Goal: Task Accomplishment & Management: Complete application form

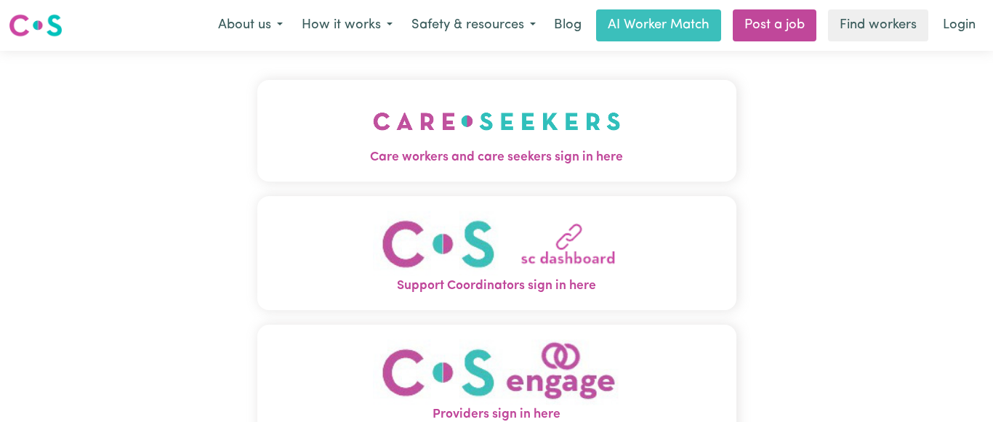
click at [547, 128] on img "Care workers and care seekers sign in here" at bounding box center [497, 121] width 248 height 54
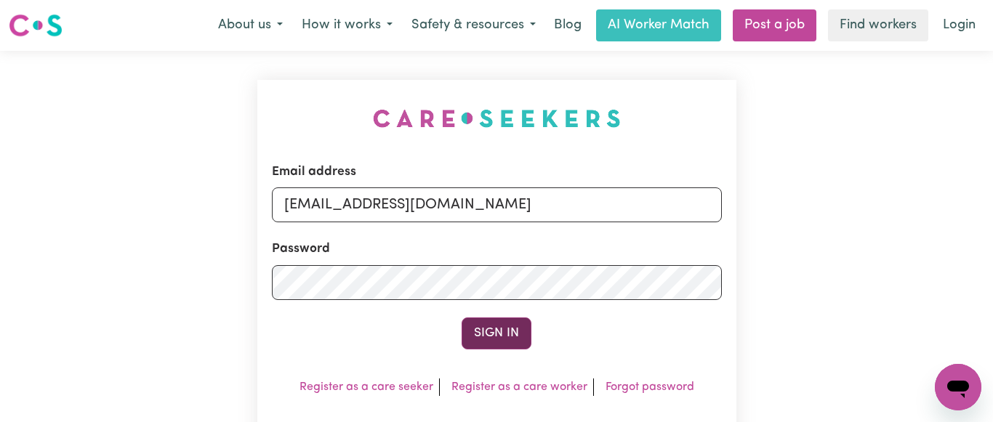
click at [498, 334] on button "Sign In" at bounding box center [497, 334] width 70 height 32
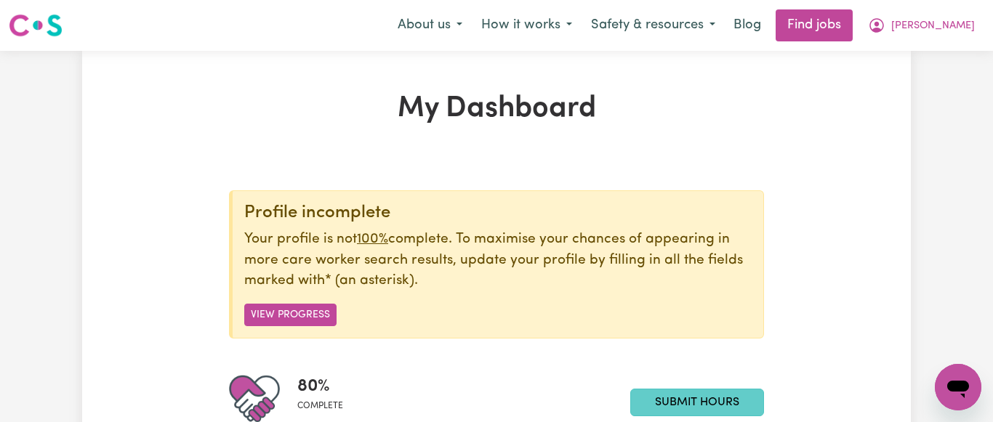
click at [685, 400] on link "Submit Hours" at bounding box center [697, 403] width 134 height 28
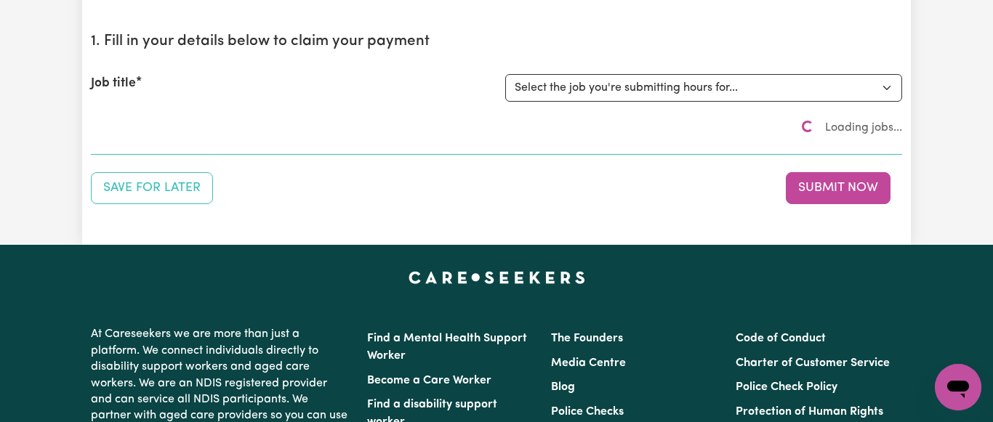
scroll to position [148, 0]
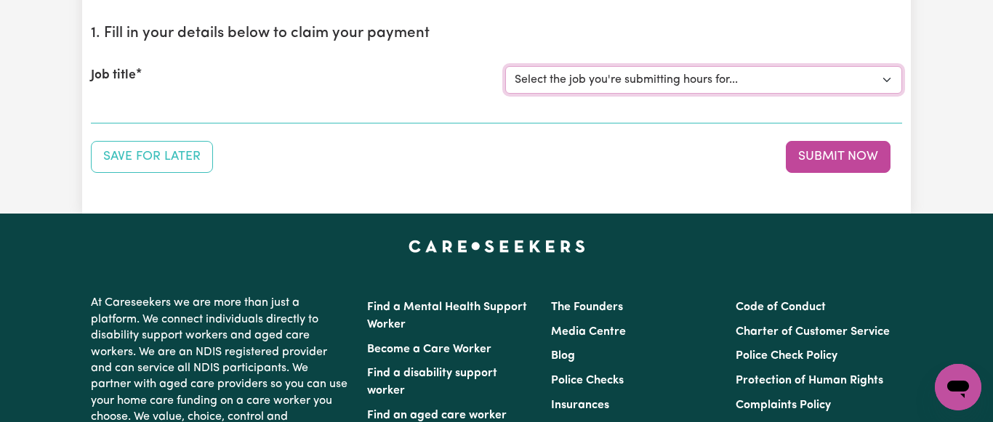
select select "7231"
click option "[[PERSON_NAME] NDIS# 430246936] Support Worker wanted for community access ever…" at bounding box center [0, 0] width 0 height 0
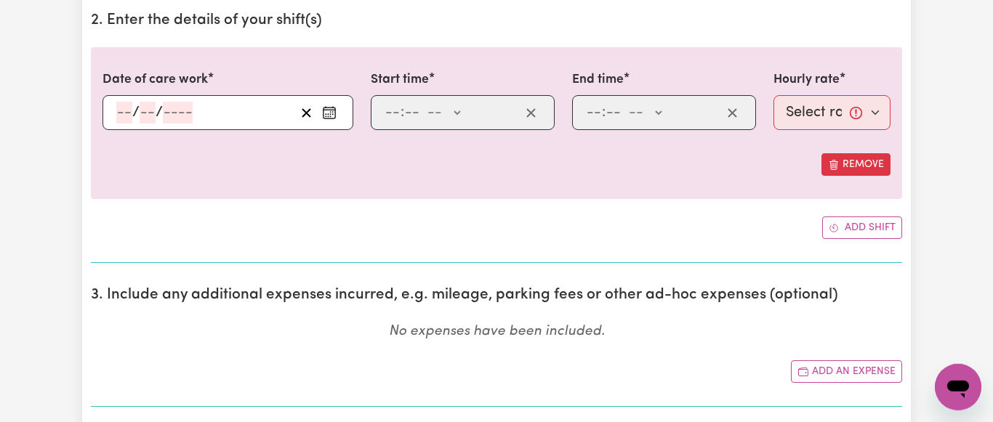
scroll to position [445, 0]
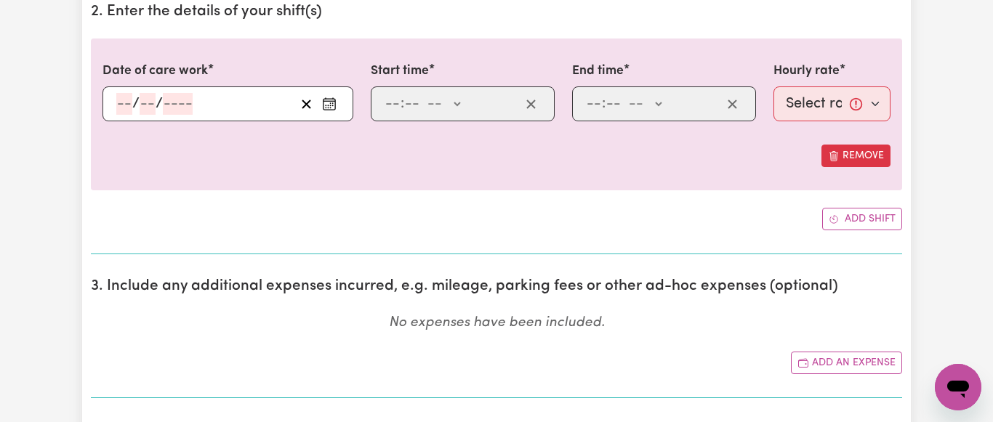
click at [334, 101] on icon "Enter the date of care work" at bounding box center [329, 101] width 12 height 0
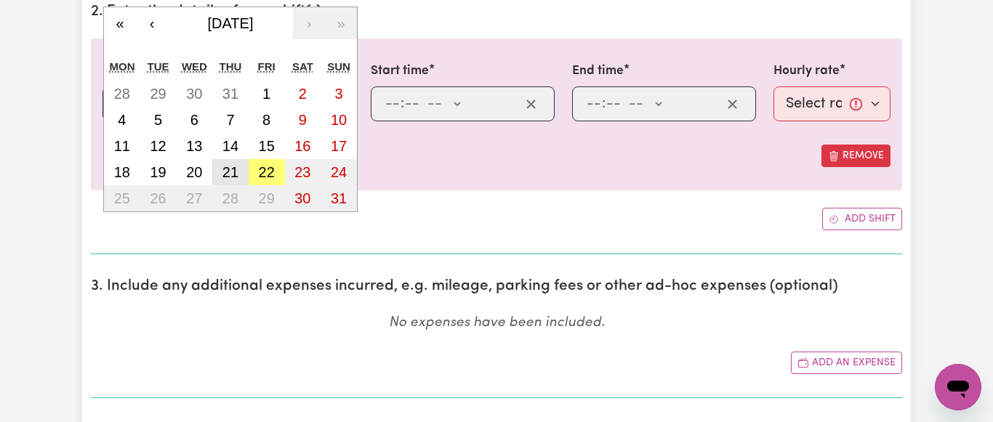
click at [229, 169] on abbr "21" at bounding box center [230, 172] width 16 height 16
type input "[DATE]"
type input "21"
type input "8"
type input "2025"
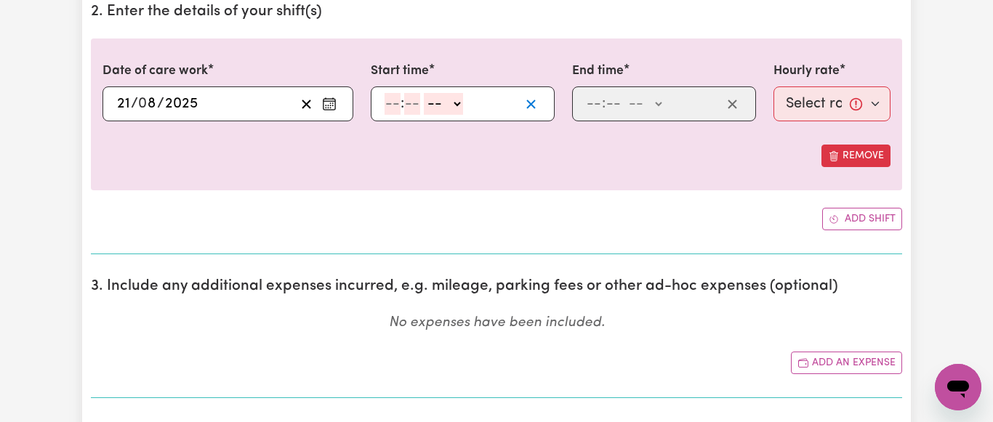
click at [537, 102] on icon "button" at bounding box center [531, 104] width 14 height 14
click at [390, 108] on input "number" at bounding box center [393, 104] width 16 height 22
type input "8"
type input "30"
click at [420, 93] on select "-- AM PM" at bounding box center [439, 104] width 39 height 22
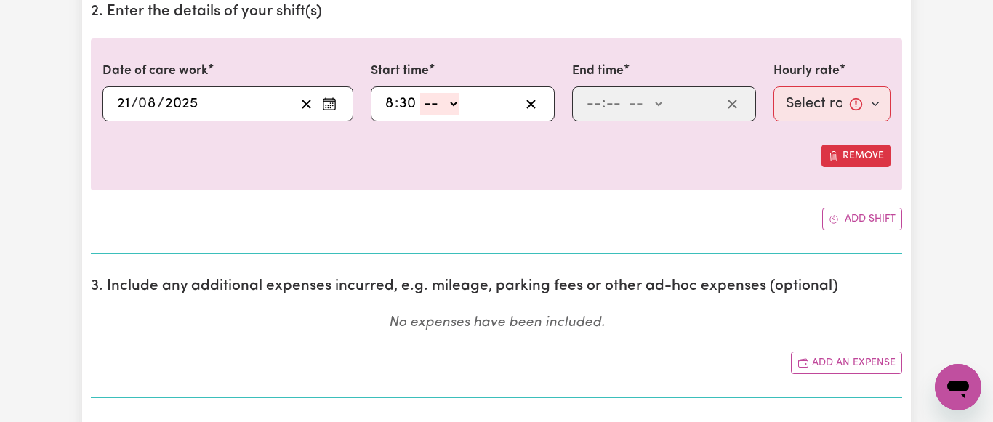
select select "am"
click option "AM" at bounding box center [0, 0] width 0 height 0
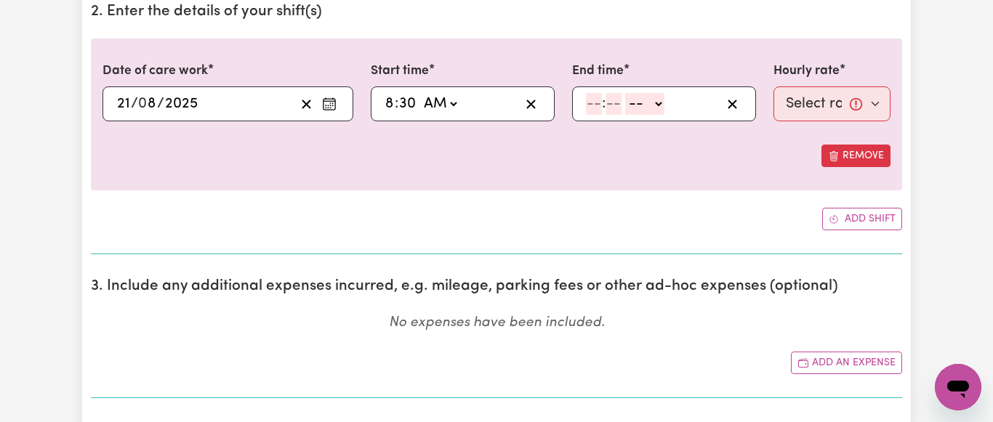
type input "08:30"
click at [592, 104] on input "number" at bounding box center [594, 104] width 16 height 22
type input "10"
type input "30"
select select "am"
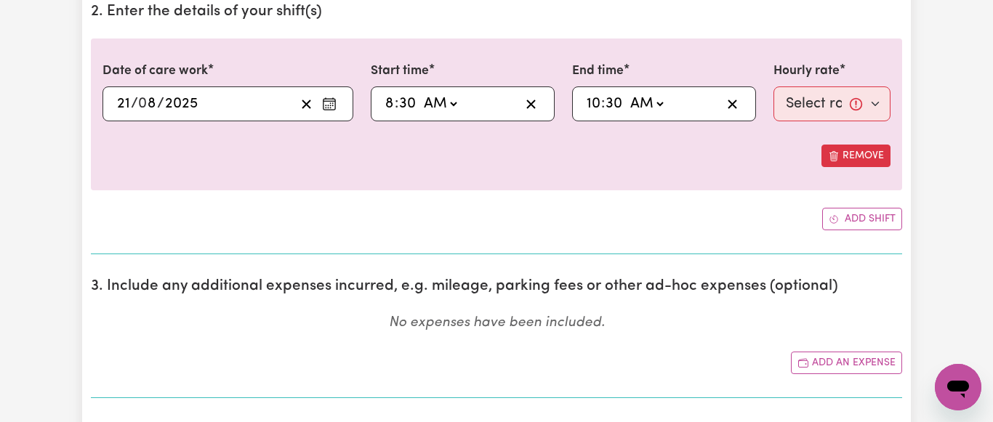
click option "AM" at bounding box center [0, 0] width 0 height 0
type input "10:30"
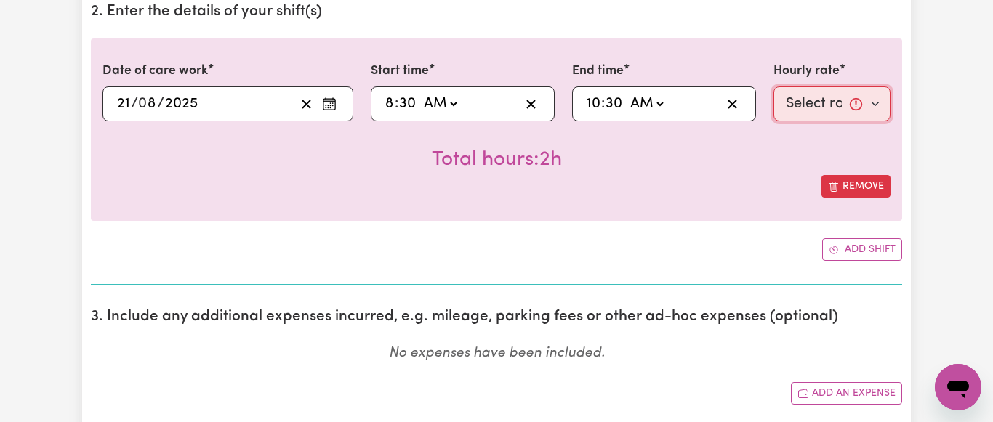
click at [773, 86] on select "Select rate... $64.81 (Weekday) $93.56 ([DATE])" at bounding box center [831, 103] width 117 height 35
select select "64.81-Weekday"
click option "$64.81 (Weekday)" at bounding box center [0, 0] width 0 height 0
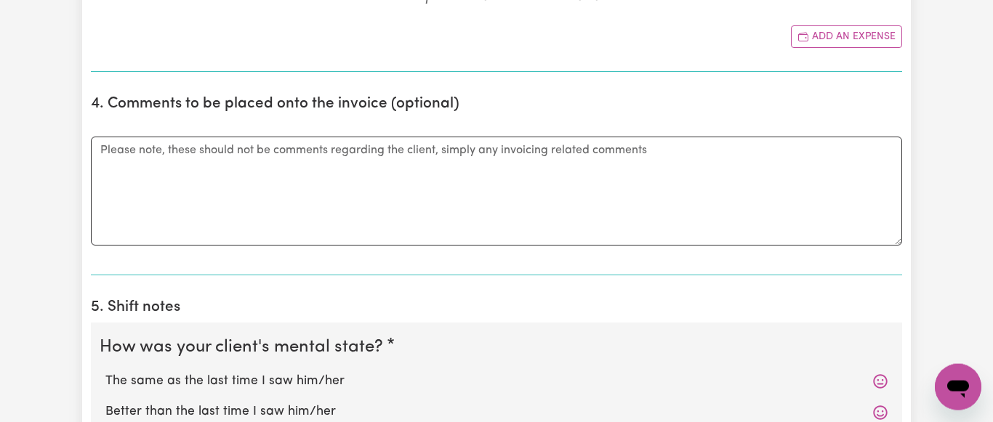
scroll to position [816, 0]
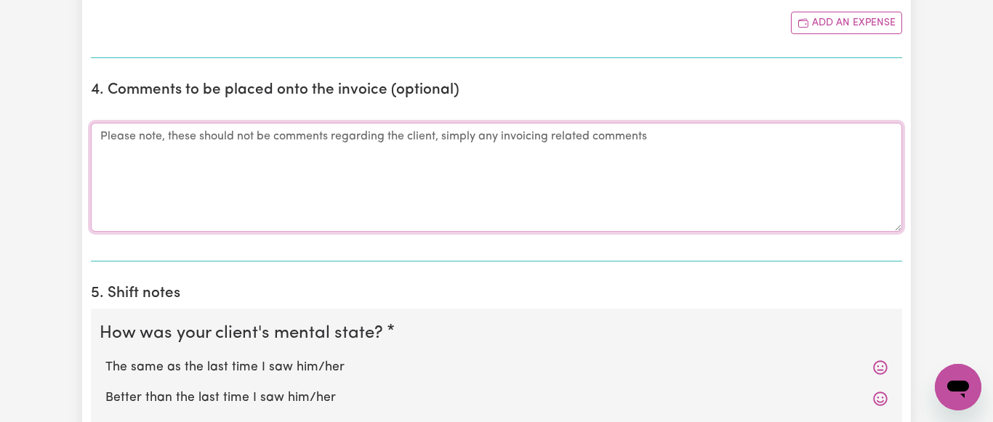
drag, startPoint x: 126, startPoint y: 128, endPoint x: 156, endPoint y: 134, distance: 30.5
click at [126, 129] on textarea "Comments" at bounding box center [496, 177] width 811 height 109
click at [498, 136] on textarea "[PERSON_NAME] required a repair to an external door and assistance in assemblin…" at bounding box center [496, 177] width 811 height 109
drag, startPoint x: 577, startPoint y: 137, endPoint x: 588, endPoint y: 135, distance: 11.0
click at [581, 137] on textarea "[PERSON_NAME] required a repair to an external door and assistance in assemblin…" at bounding box center [496, 177] width 811 height 109
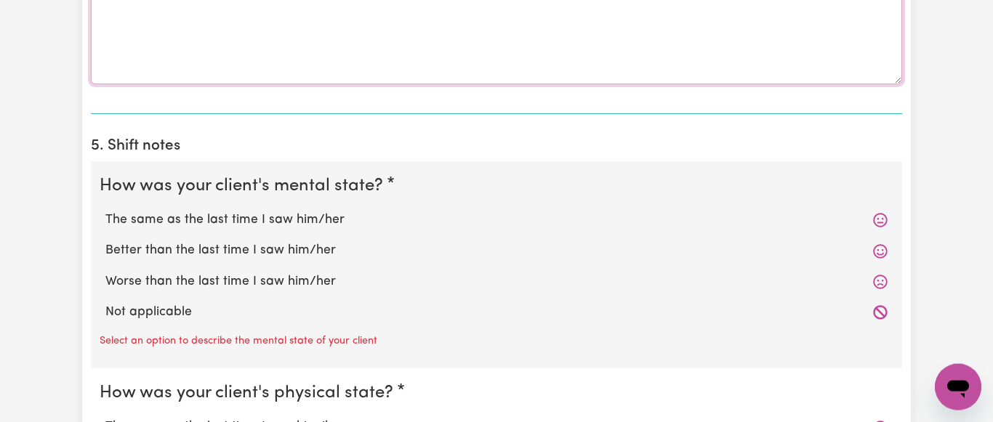
scroll to position [964, 0]
type textarea "[PERSON_NAME] required a repair to an external door and assistance in assemblin…"
click at [330, 229] on label "The same as the last time I saw him/her" at bounding box center [496, 219] width 782 height 19
click at [105, 210] on input "The same as the last time I saw him/her" at bounding box center [105, 209] width 1 height 1
radio input "true"
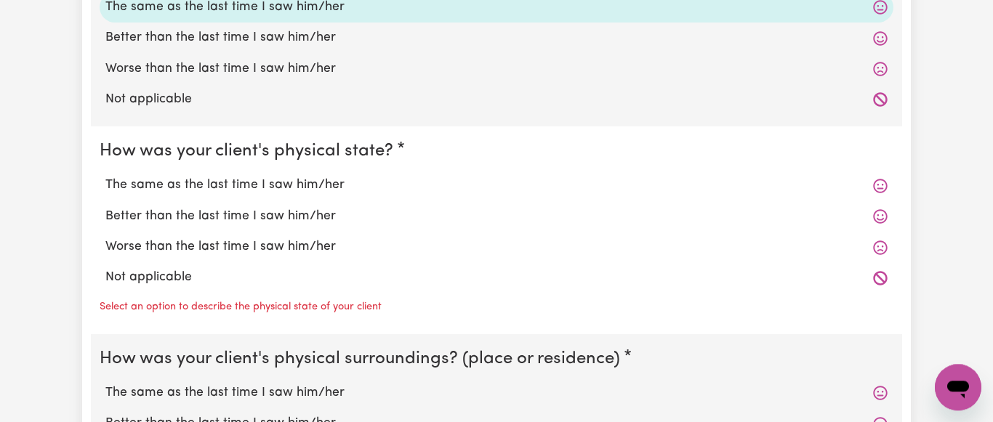
scroll to position [1186, 0]
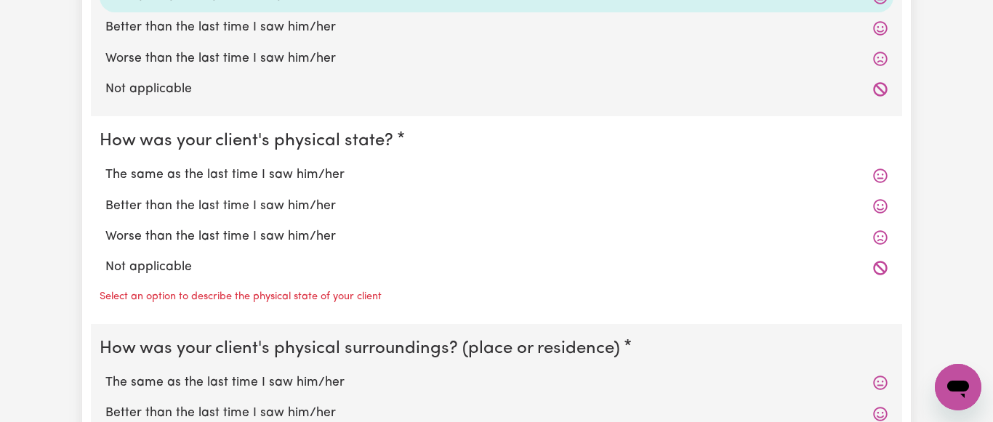
click at [306, 180] on label "The same as the last time I saw him/her" at bounding box center [496, 175] width 782 height 19
click at [105, 166] on input "The same as the last time I saw him/her" at bounding box center [105, 165] width 1 height 1
radio input "true"
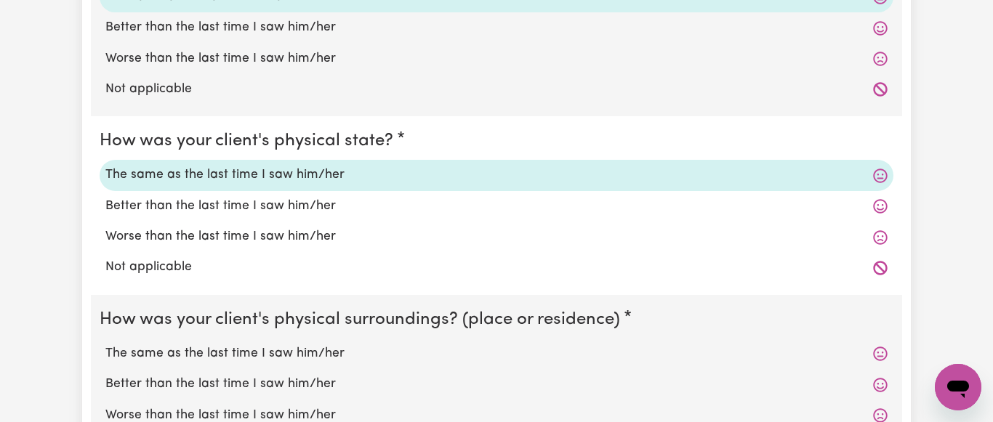
click at [299, 363] on label "The same as the last time I saw him/her" at bounding box center [496, 354] width 782 height 19
click at [105, 345] on input "The same as the last time I saw him/her" at bounding box center [105, 344] width 1 height 1
radio input "true"
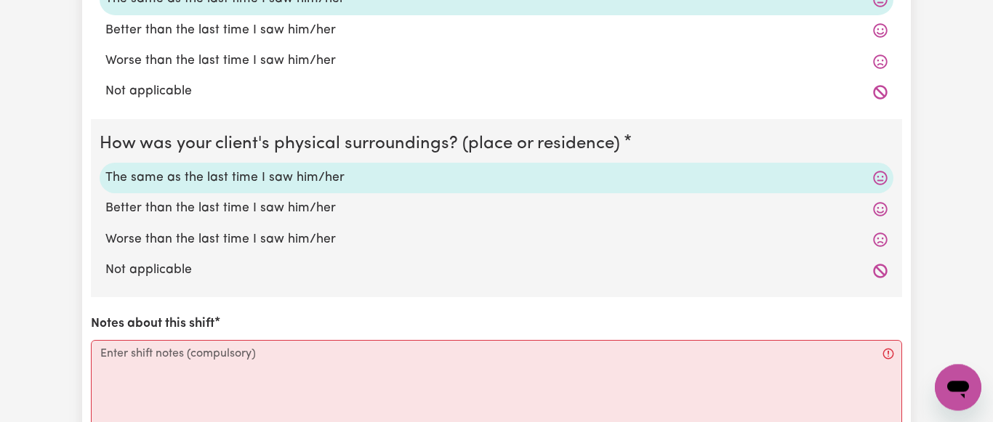
scroll to position [1409, 0]
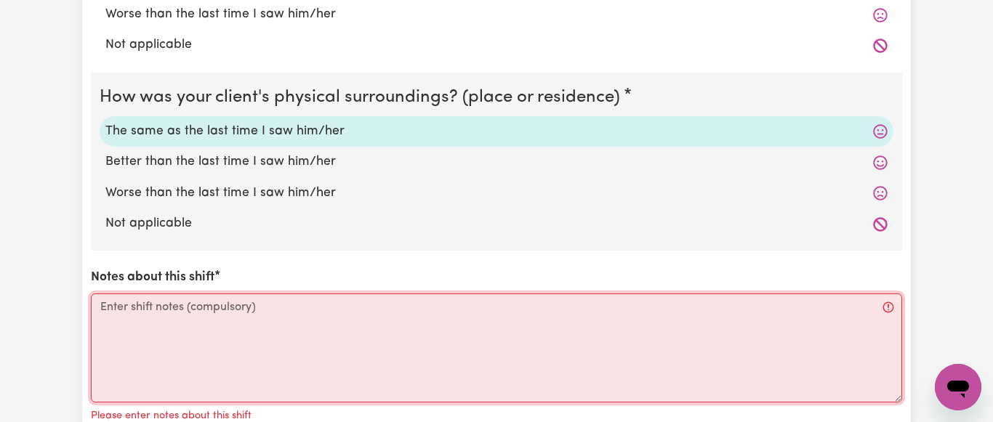
click at [161, 305] on textarea "Notes about this shift" at bounding box center [496, 348] width 811 height 109
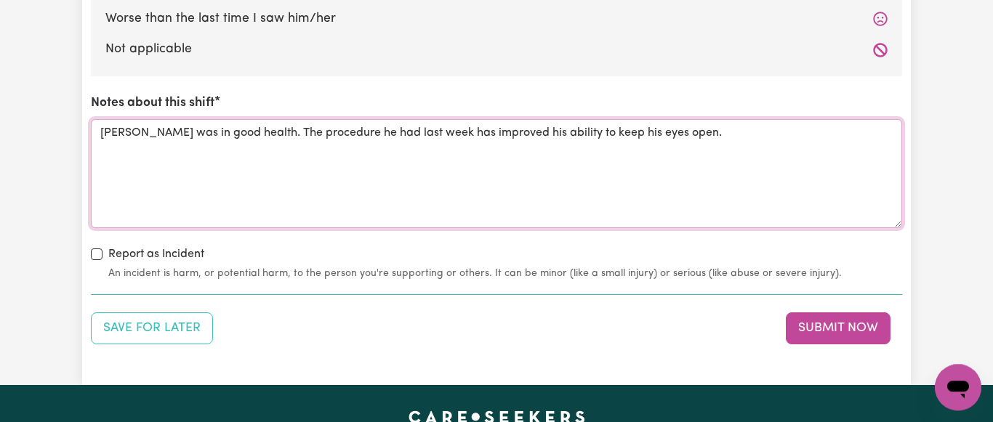
scroll to position [1853, 0]
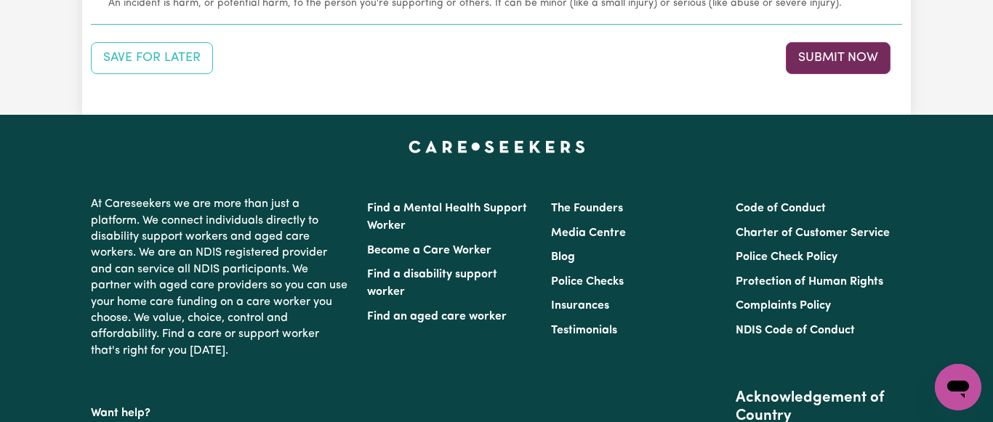
type textarea "[PERSON_NAME] was in good health. The procedure he had last week has improved h…"
click at [829, 57] on button "Submit Now" at bounding box center [838, 58] width 105 height 32
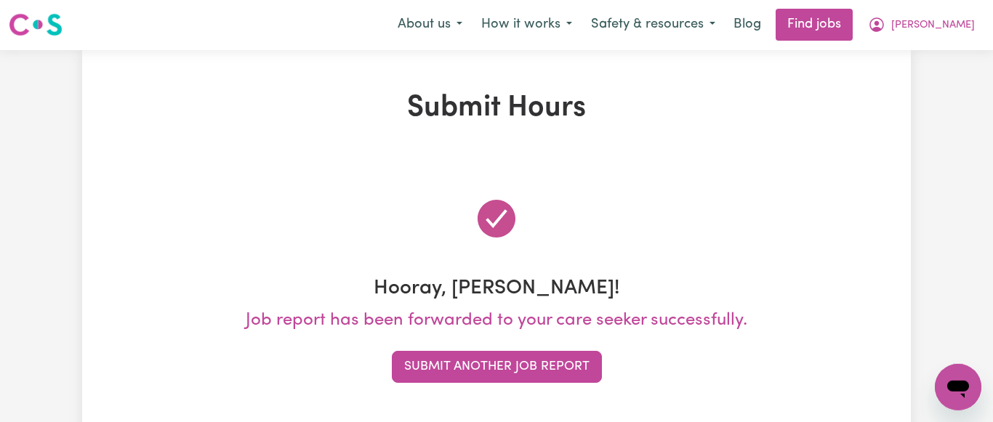
scroll to position [0, 0]
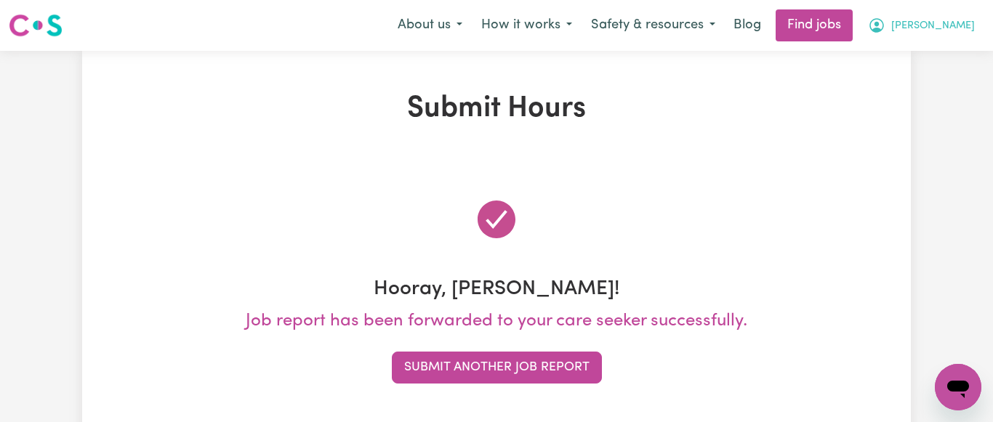
click at [970, 23] on span "[PERSON_NAME]" at bounding box center [933, 26] width 84 height 16
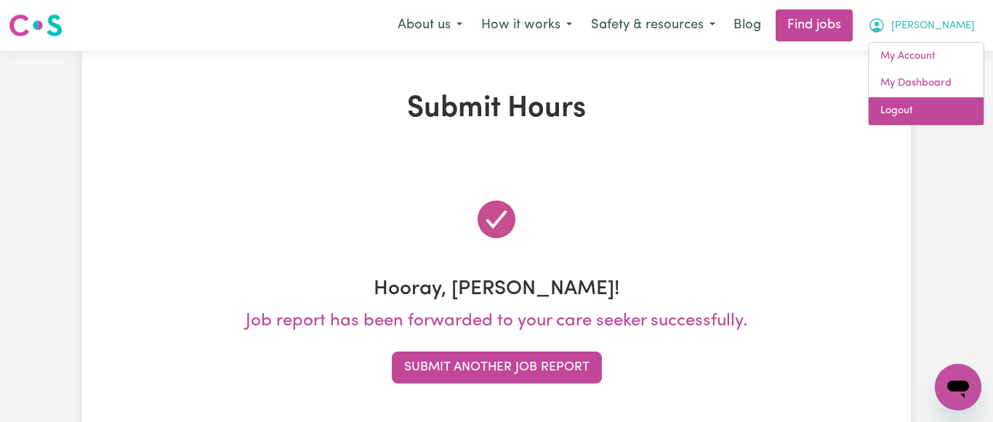
click at [899, 113] on link "Logout" at bounding box center [926, 111] width 115 height 28
